Goal: Transaction & Acquisition: Purchase product/service

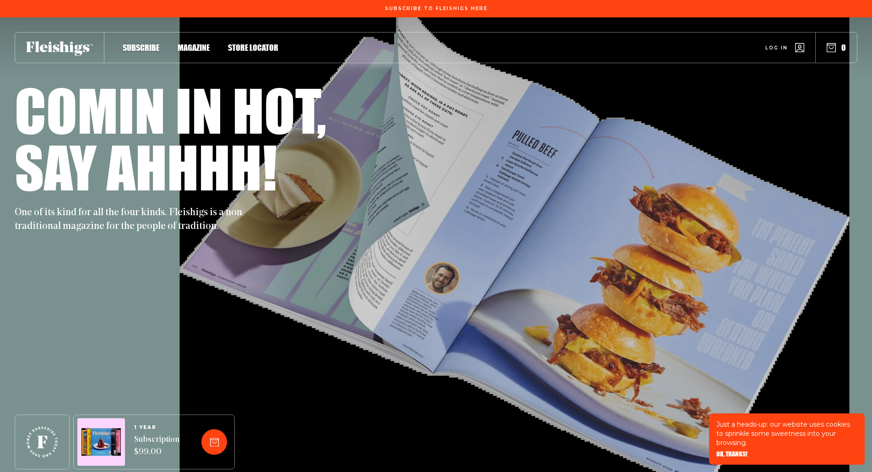
click at [781, 44] on span "Log in" at bounding box center [777, 41] width 22 height 7
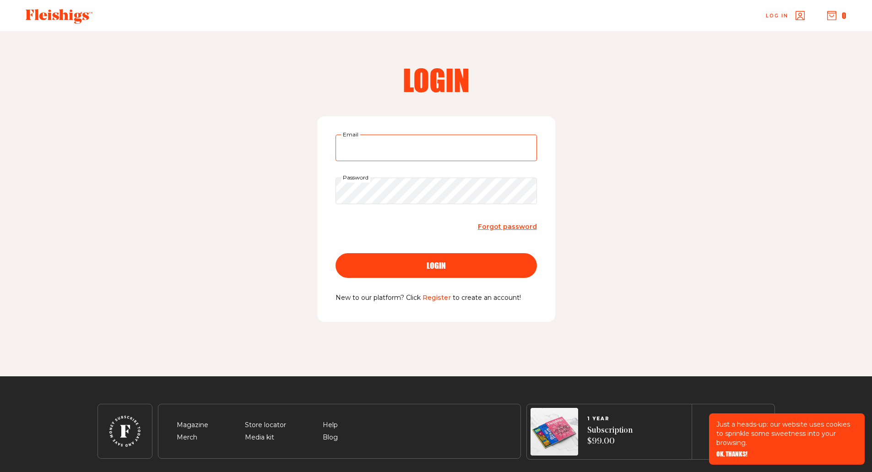
click at [405, 150] on input "Email" at bounding box center [436, 148] width 201 height 27
type input "opourati@gmail.com"
click at [336, 253] on button "login" at bounding box center [436, 265] width 201 height 25
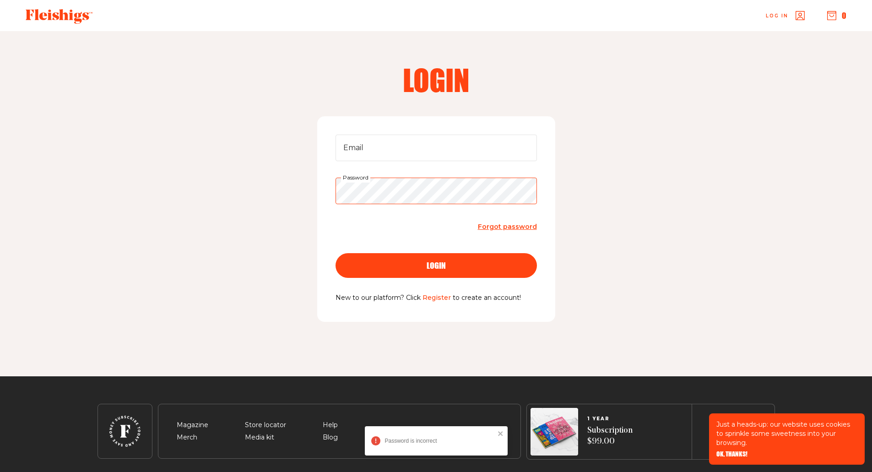
click at [90, 176] on div "Login Email Password Forgot password login New to our platform? Click Register …" at bounding box center [436, 203] width 733 height 345
click at [336, 253] on button "login" at bounding box center [436, 265] width 201 height 25
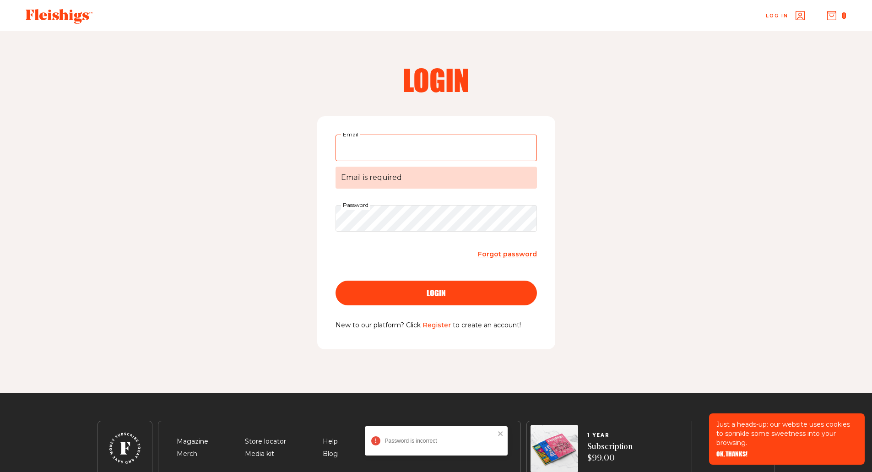
click at [385, 150] on input "Email Email is required" at bounding box center [436, 148] width 201 height 27
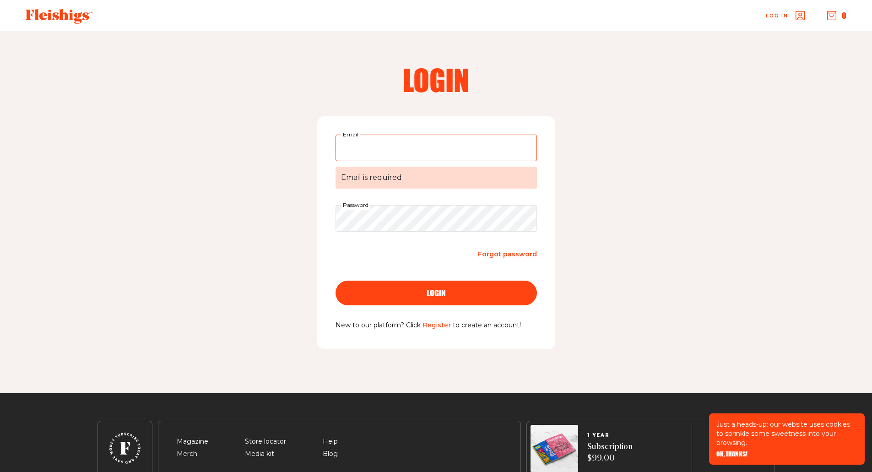
type input "opourati@gmail.com"
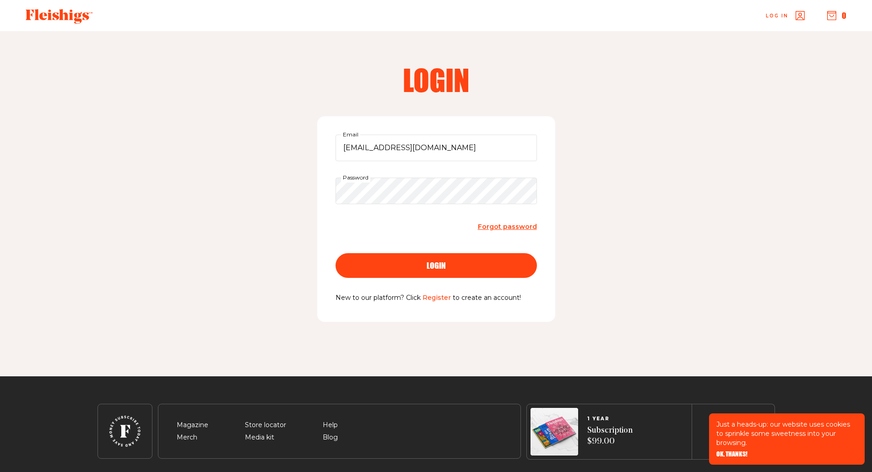
click at [466, 263] on div "login" at bounding box center [436, 265] width 165 height 8
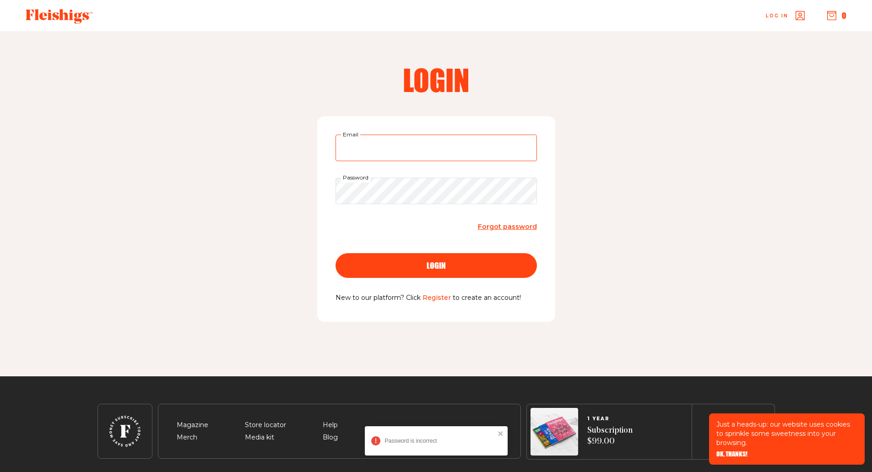
click at [380, 147] on input "Email" at bounding box center [436, 148] width 201 height 27
type input "opourati@gmail.com"
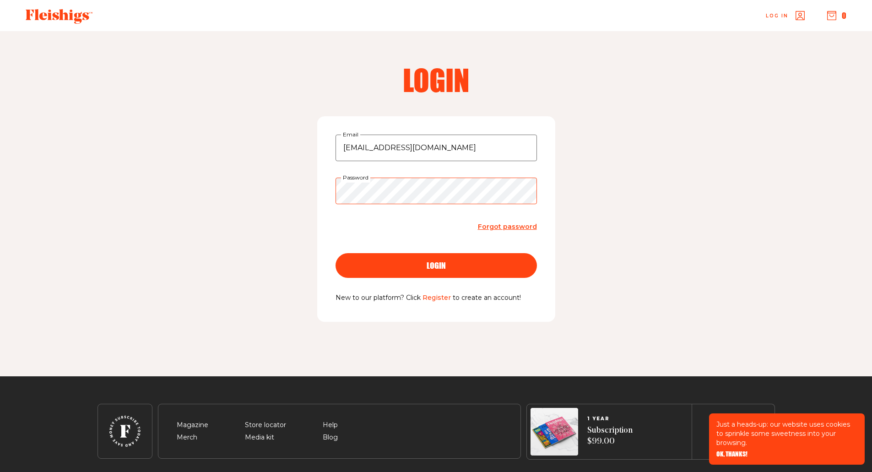
click at [336, 253] on button "login" at bounding box center [436, 265] width 201 height 25
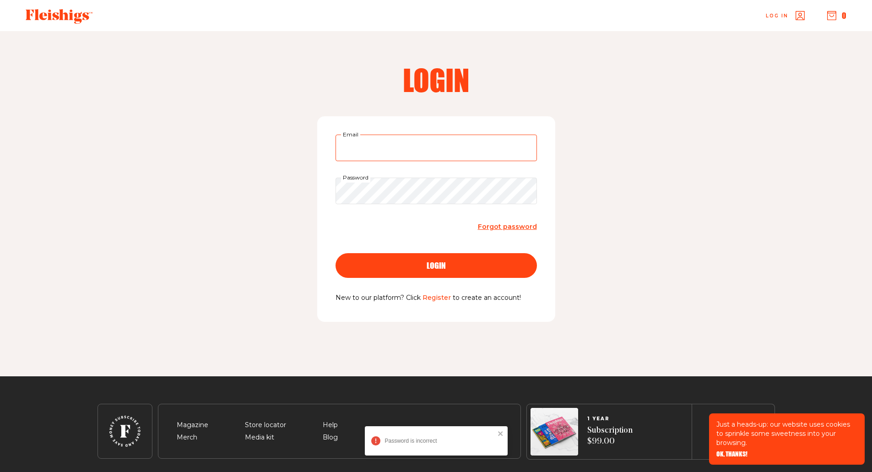
click at [388, 149] on input "Email" at bounding box center [436, 148] width 201 height 27
type input "opourati@gmail.com"
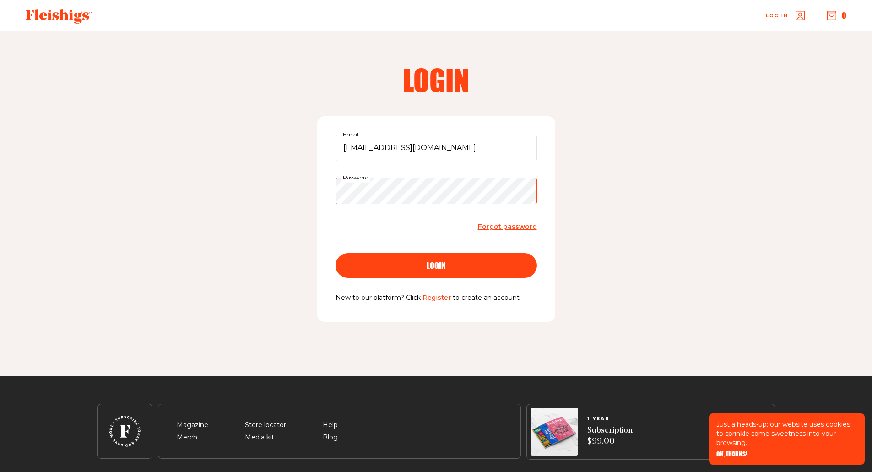
click at [336, 253] on button "login" at bounding box center [436, 265] width 201 height 25
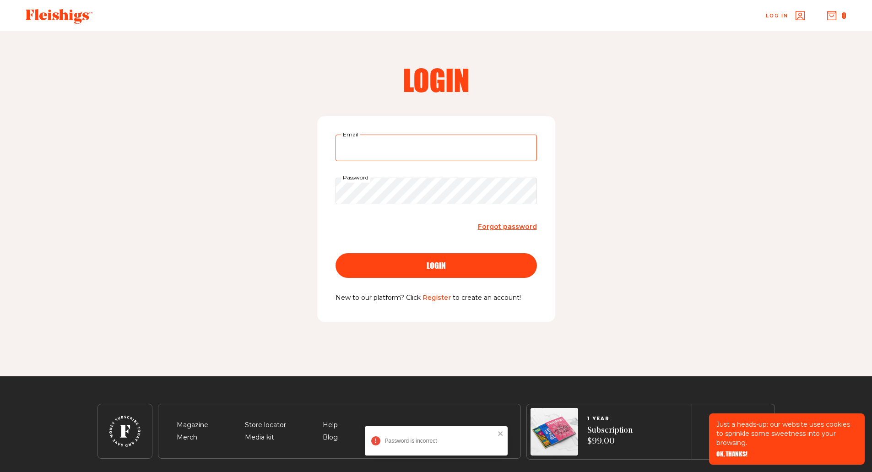
click at [382, 151] on input "Email" at bounding box center [436, 148] width 201 height 27
type input "opourati@gmail.com"
click at [336, 253] on button "login" at bounding box center [436, 265] width 201 height 25
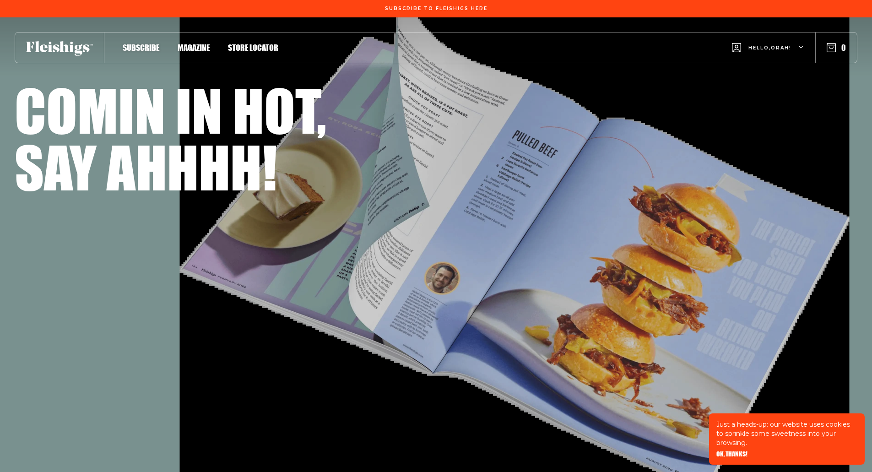
click at [835, 44] on icon "button" at bounding box center [831, 47] width 9 height 9
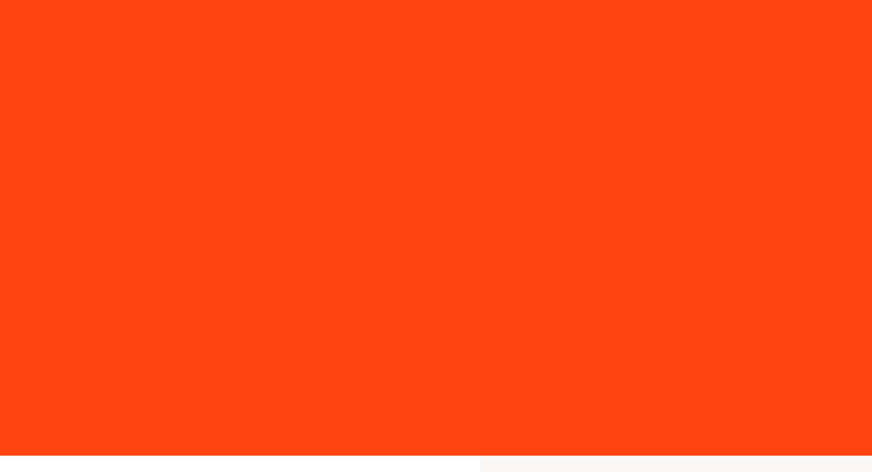
select select "US"
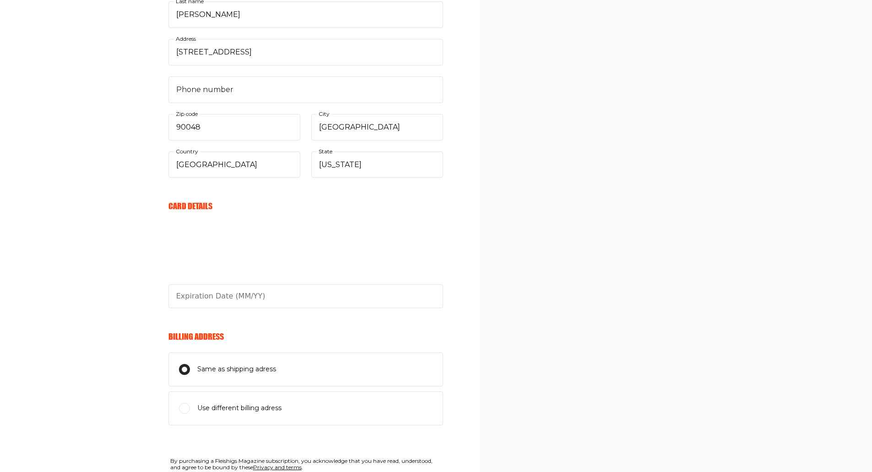
scroll to position [275, 0]
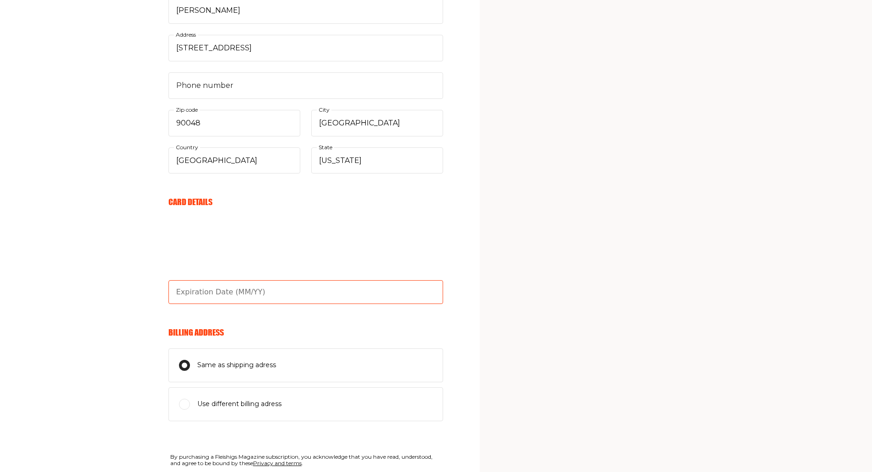
click at [203, 290] on input "text" at bounding box center [306, 292] width 275 height 24
click at [210, 297] on input "text" at bounding box center [306, 292] width 275 height 24
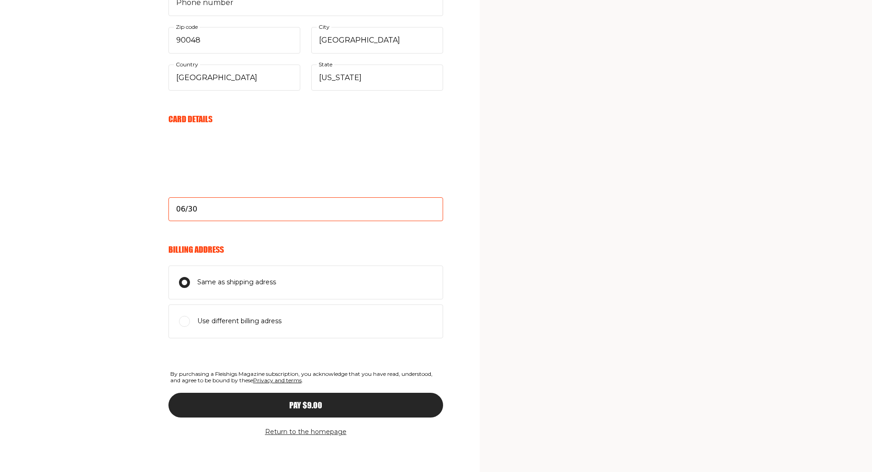
scroll to position [360, 0]
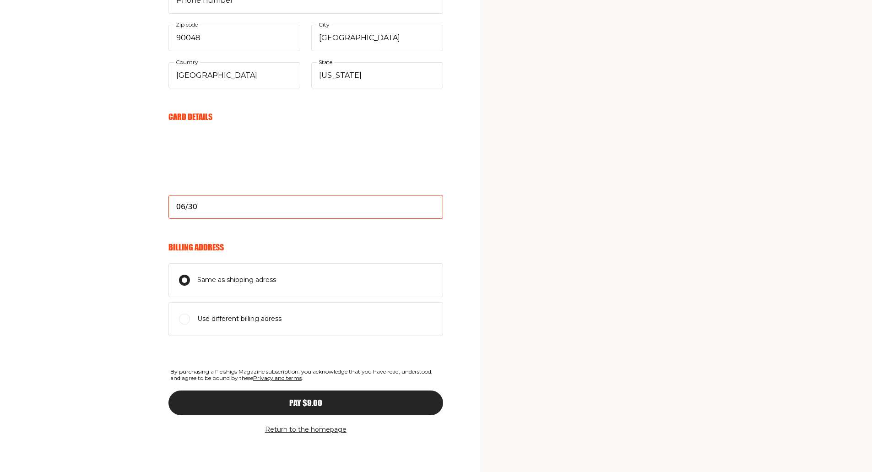
type input "06/30"
click at [343, 404] on div "Pay $9.00" at bounding box center [306, 403] width 238 height 8
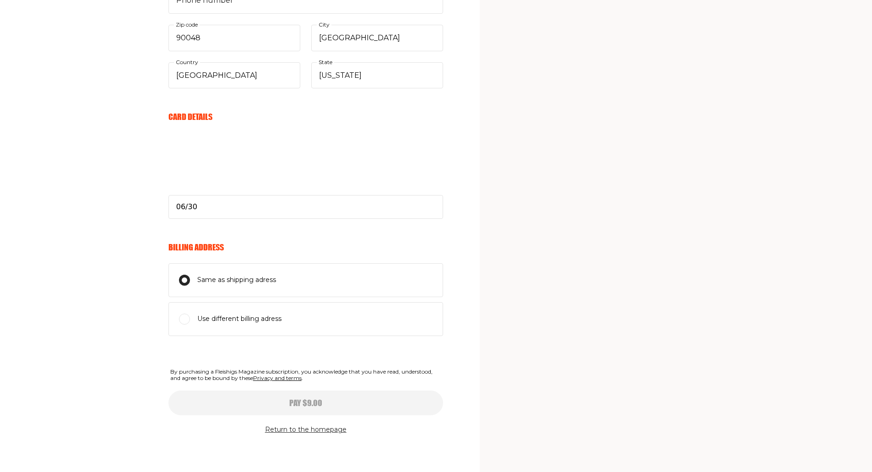
type input "06/30"
